Goal: Task Accomplishment & Management: Manage account settings

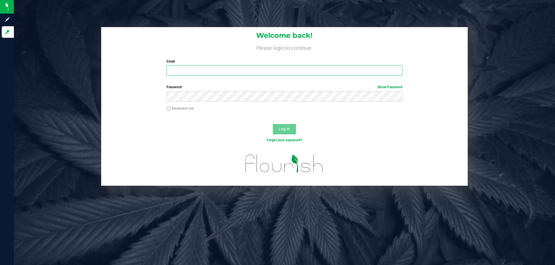
click at [174, 71] on input "Email" at bounding box center [283, 71] width 235 height 10
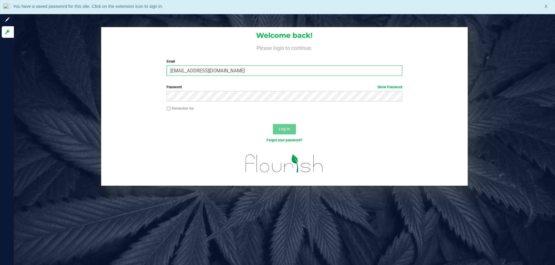
type input "[EMAIL_ADDRESS][DOMAIN_NAME]"
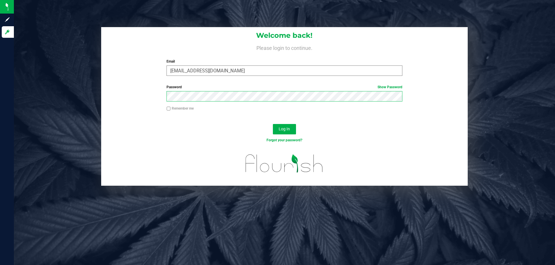
click at [273, 124] on button "Log In" at bounding box center [284, 129] width 23 height 10
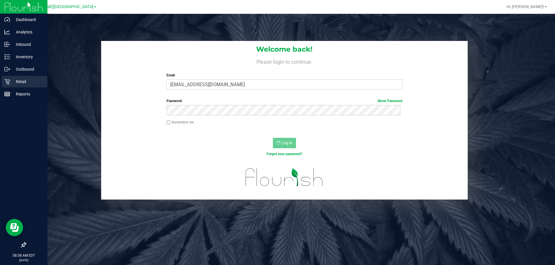
click at [21, 80] on p "Retail" at bounding box center [27, 81] width 35 height 7
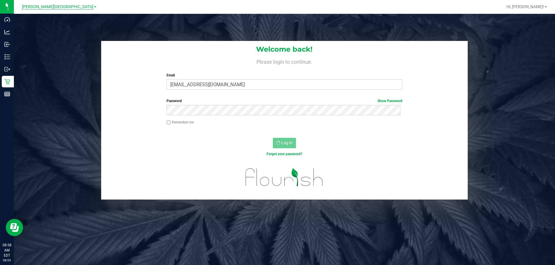
click at [59, 7] on span "Bonita Springs WC" at bounding box center [57, 6] width 71 height 5
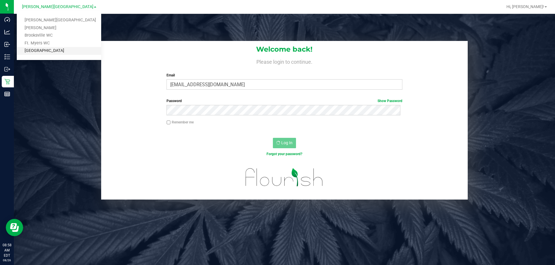
click at [48, 49] on link "[GEOGRAPHIC_DATA]" at bounding box center [59, 51] width 84 height 8
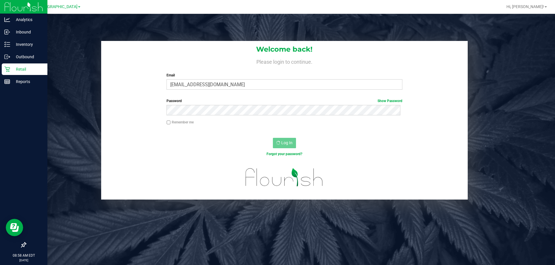
click at [10, 70] on p "Retail" at bounding box center [27, 69] width 35 height 7
